Goal: Browse casually

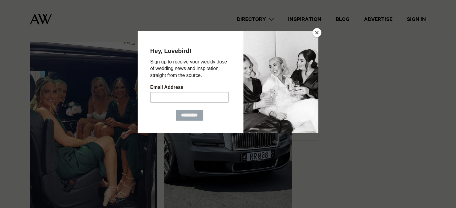
scroll to position [390, 0]
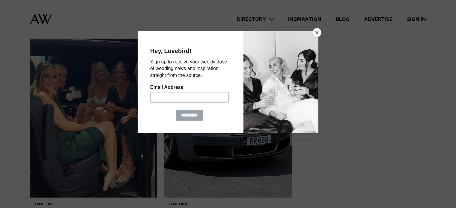
click at [316, 31] on button "Close" at bounding box center [316, 32] width 9 height 9
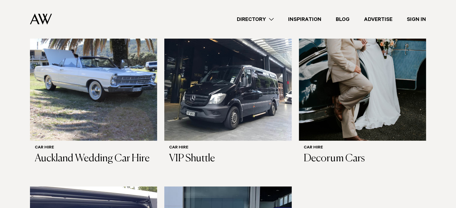
scroll to position [300, 0]
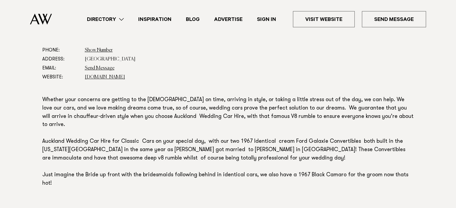
scroll to position [360, 0]
